Goal: Check status: Check status

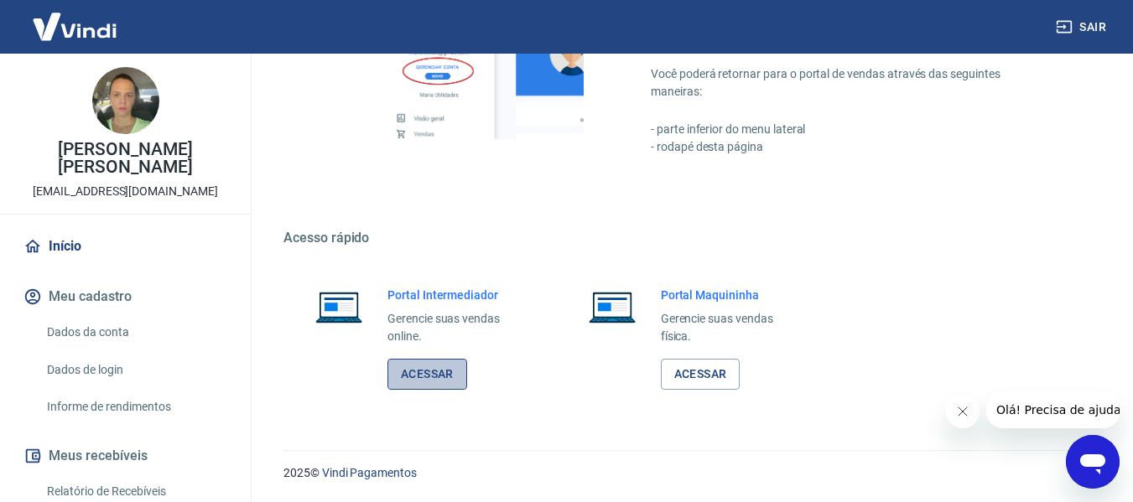
click at [437, 382] on link "Acessar" at bounding box center [427, 374] width 80 height 31
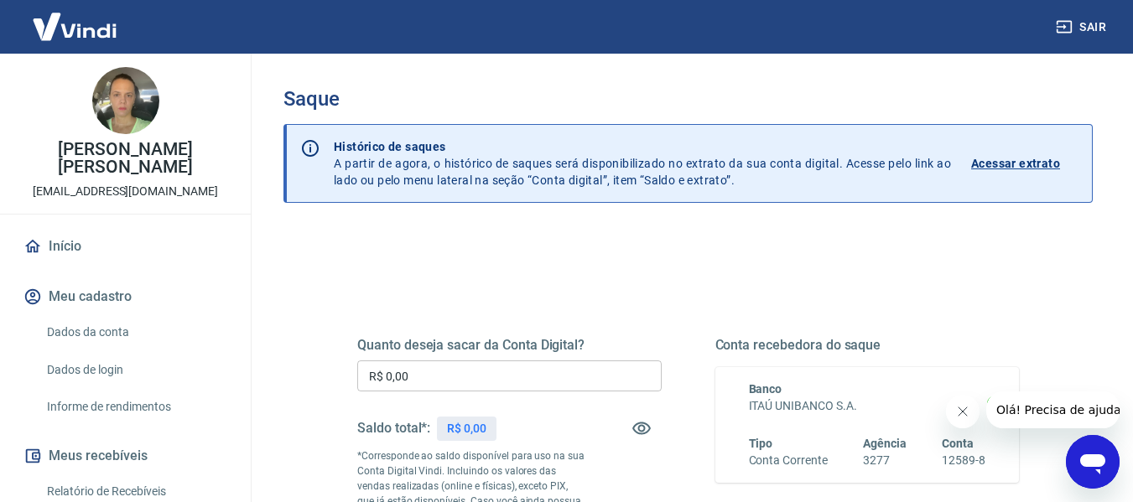
click at [998, 166] on p "Acessar extrato" at bounding box center [1015, 163] width 89 height 17
